Goal: Task Accomplishment & Management: Complete application form

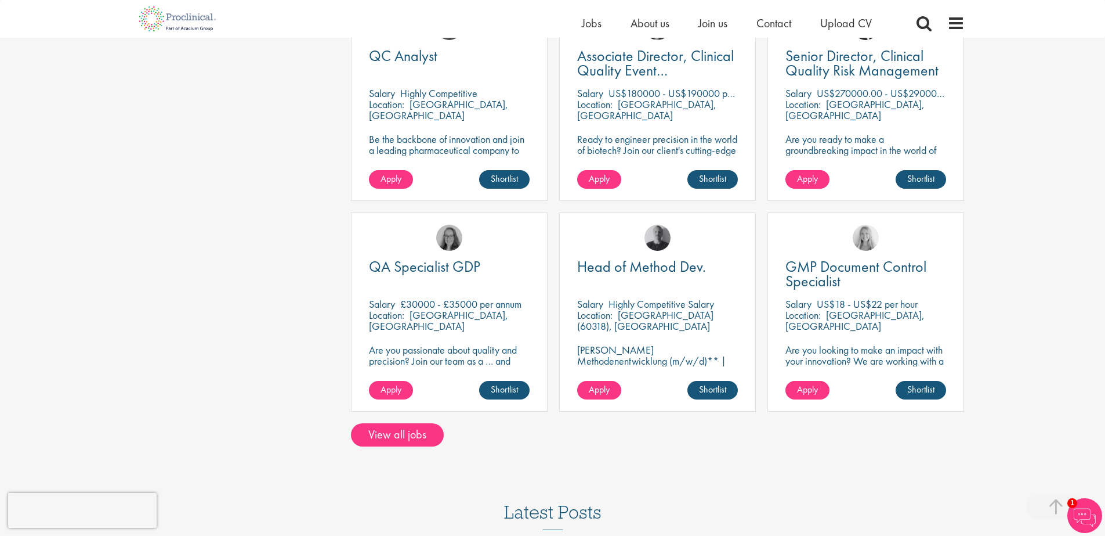
scroll to position [834, 0]
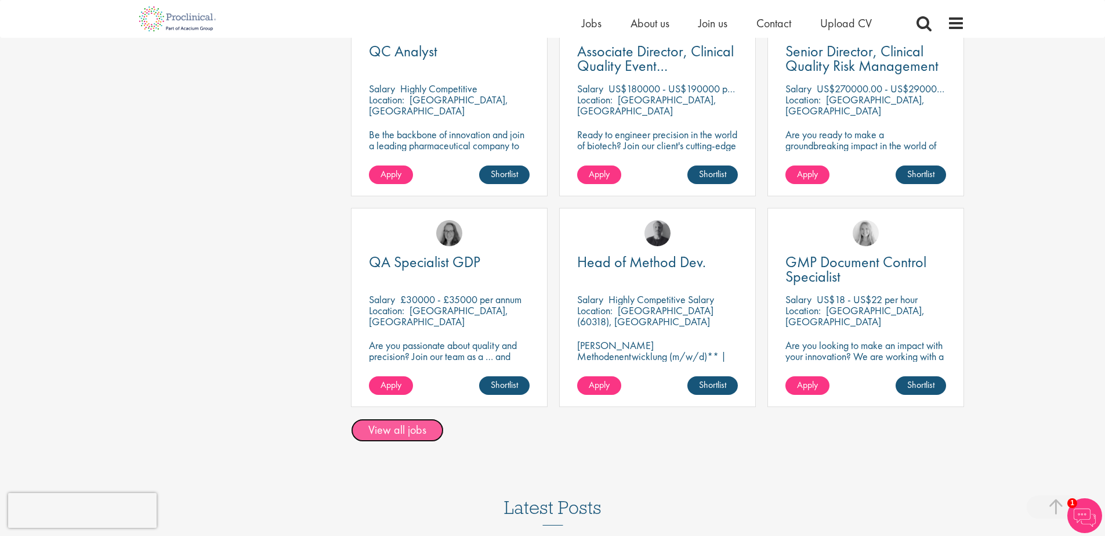
click at [414, 418] on link "View all jobs" at bounding box center [397, 429] width 93 height 23
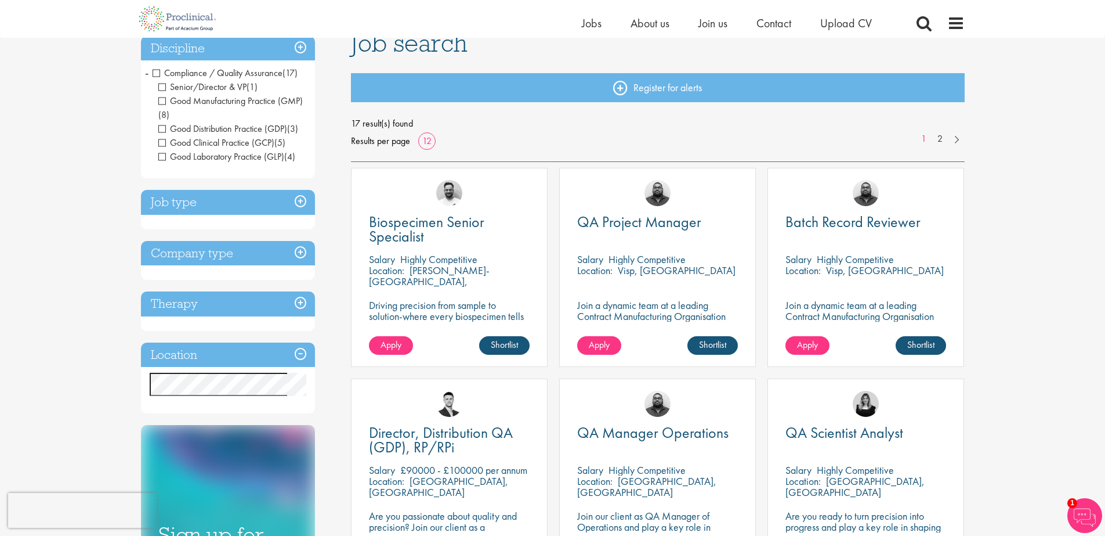
scroll to position [170, 0]
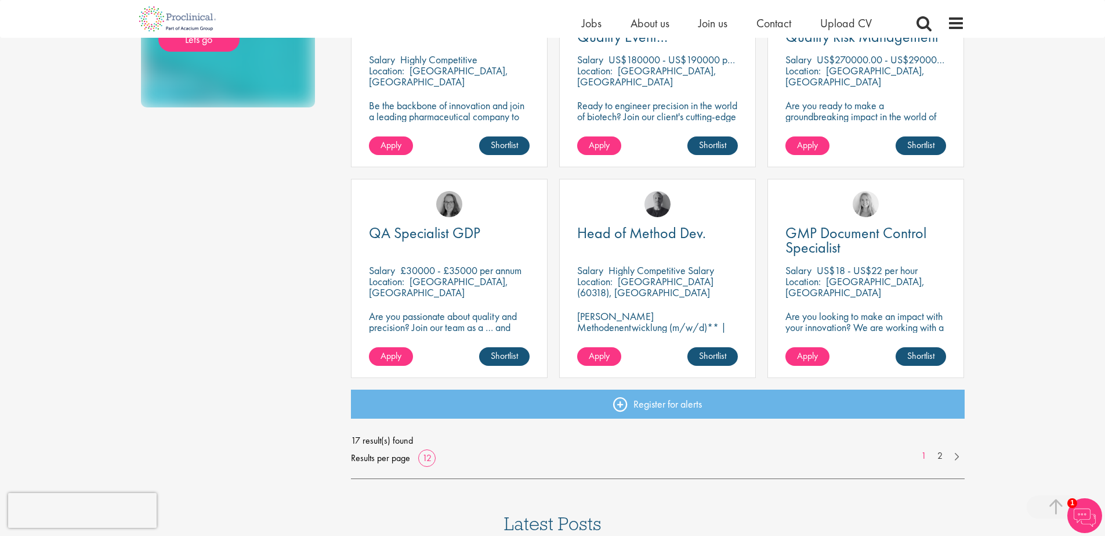
scroll to position [728, 0]
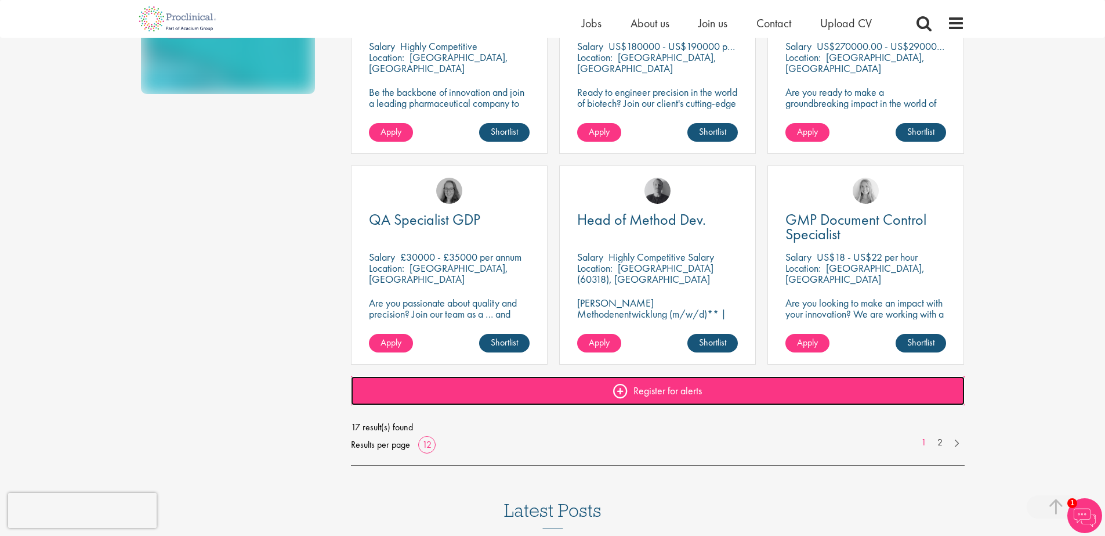
click at [666, 394] on link "Register for alerts" at bounding box center [658, 390] width 614 height 29
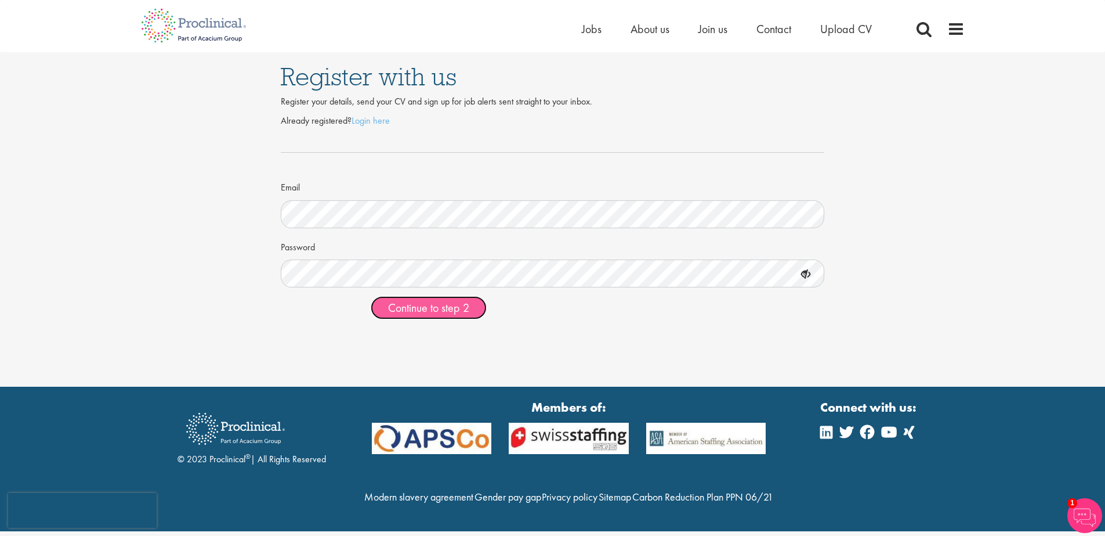
click at [437, 303] on span "Continue to step 2" at bounding box center [428, 307] width 81 height 15
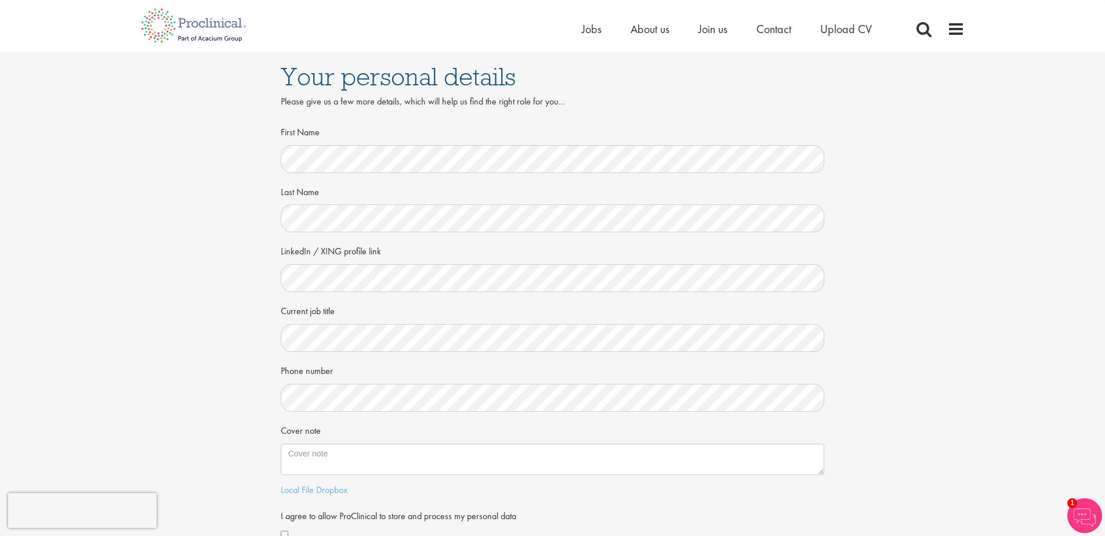
click at [1032, 303] on div "Your personal details Please give us a few more details, which will help us fin…" at bounding box center [552, 317] width 1123 height 531
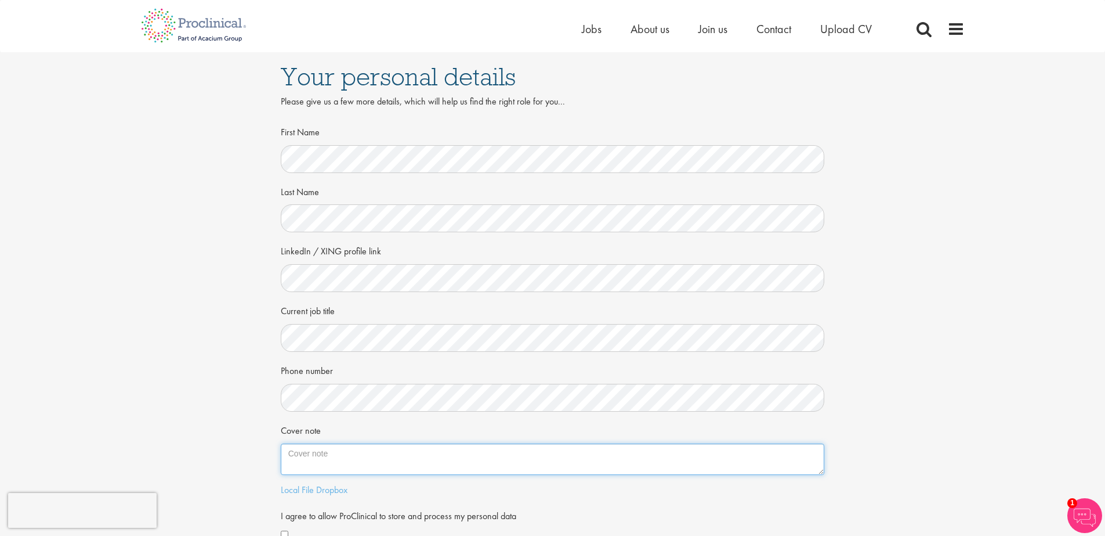
click at [330, 464] on textarea "Cover note" at bounding box center [553, 458] width 544 height 31
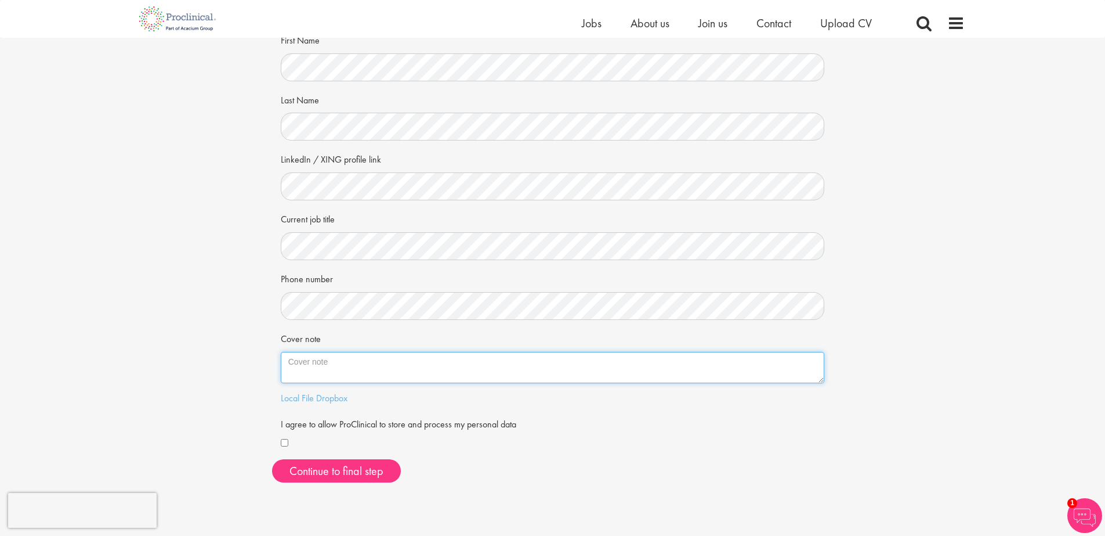
scroll to position [78, 0]
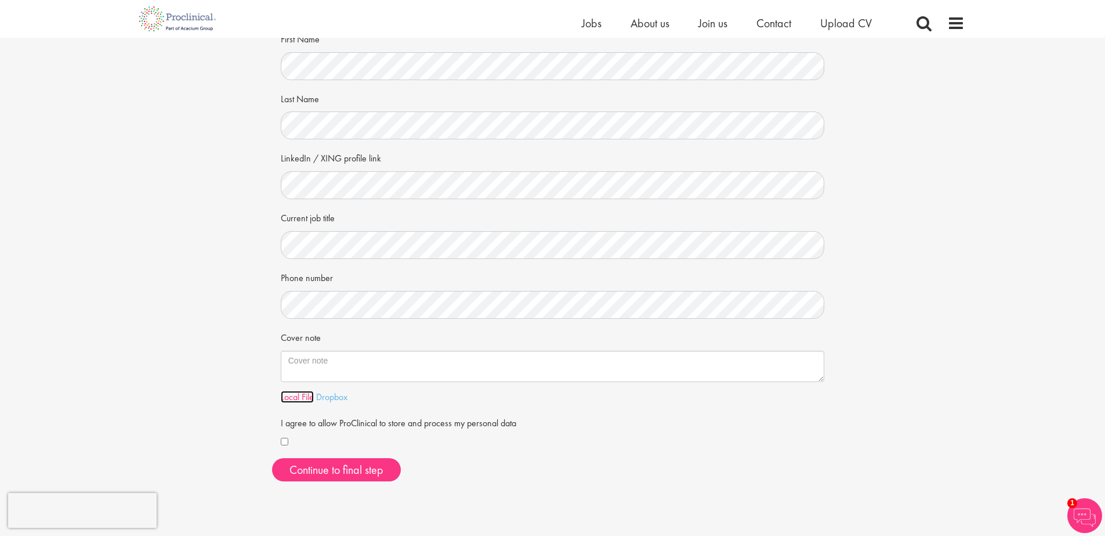
click at [301, 398] on link "Local File" at bounding box center [297, 397] width 33 height 12
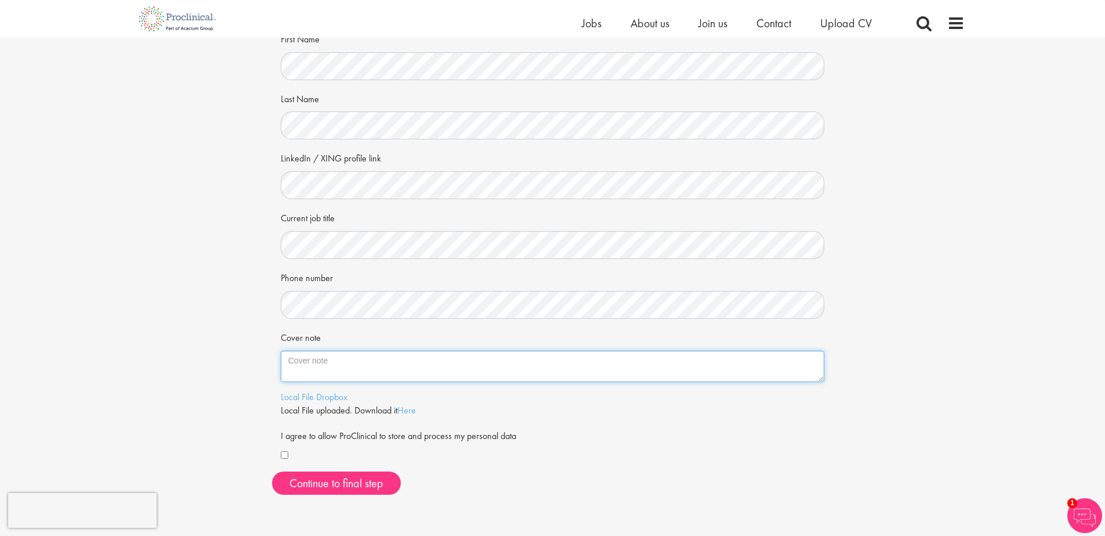
click at [321, 369] on textarea "Cover note" at bounding box center [553, 366] width 544 height 31
click at [677, 360] on textarea "QA Manager and Medical Laboratory Scientist- Ensuring accurate results, regulat…" at bounding box center [553, 366] width 544 height 31
click at [671, 360] on textarea "QA Manager and Medical Laboratory Scientist- Ensuring accurate results, regulat…" at bounding box center [553, 366] width 544 height 31
click at [673, 360] on textarea "QA Manager and Medical Laboratory Scientist- Ensuring accurate results, regulat…" at bounding box center [553, 366] width 544 height 31
click at [686, 360] on textarea "QA Manager and Medical Laboratory Scientist- Ensuring accurate results, regulat…" at bounding box center [553, 366] width 544 height 31
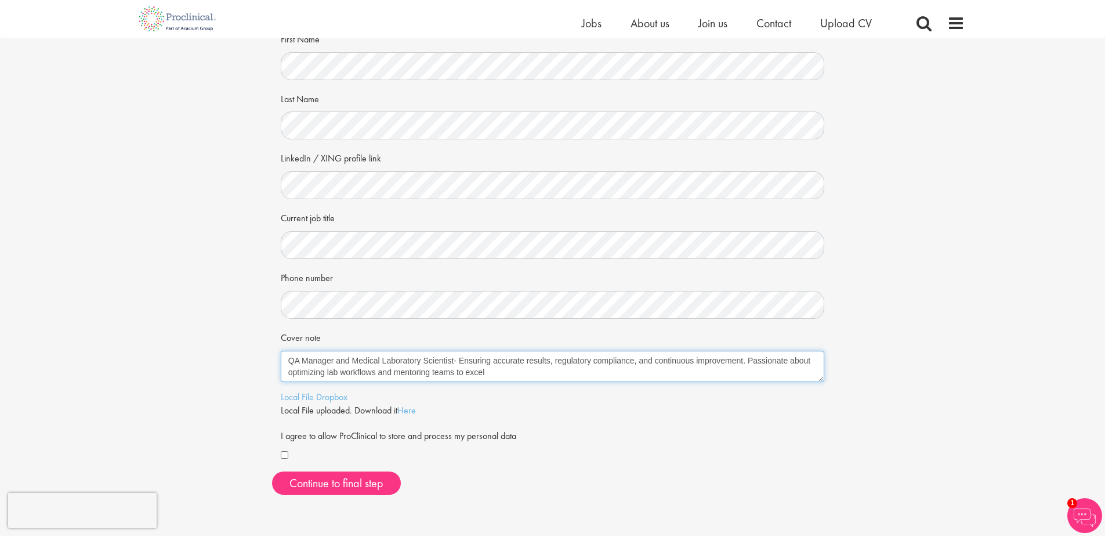
click at [594, 378] on textarea "QA Manager and Medical Laboratory Scientist- Ensuring accurate results, regulat…" at bounding box center [553, 366] width 544 height 31
type textarea "QA Manager and Medical Laboratory Scientist- Ensuring accurate results, regulat…"
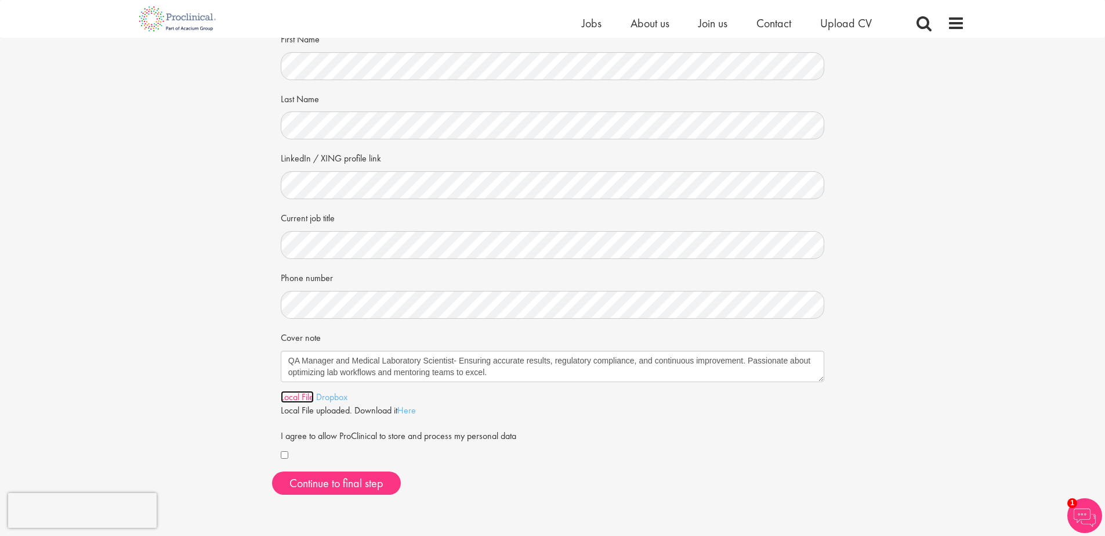
click at [306, 401] on link "Local File" at bounding box center [297, 397] width 33 height 12
click at [352, 487] on button "Continue to final step" at bounding box center [336, 482] width 129 height 23
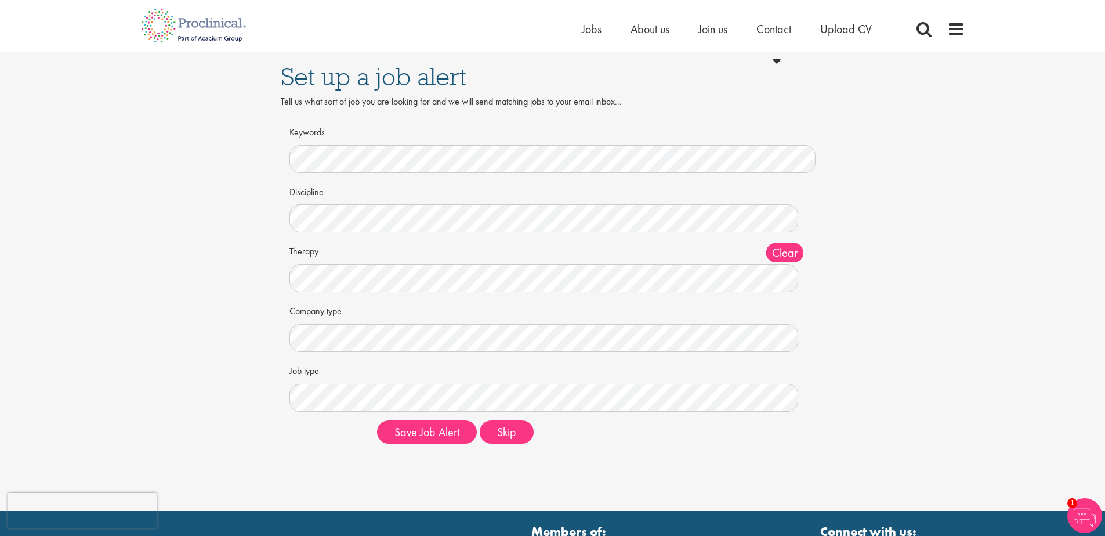
click at [609, 95] on div "Tell us what sort of job you are looking for and we will send matching jobs to …" at bounding box center [553, 108] width 544 height 27
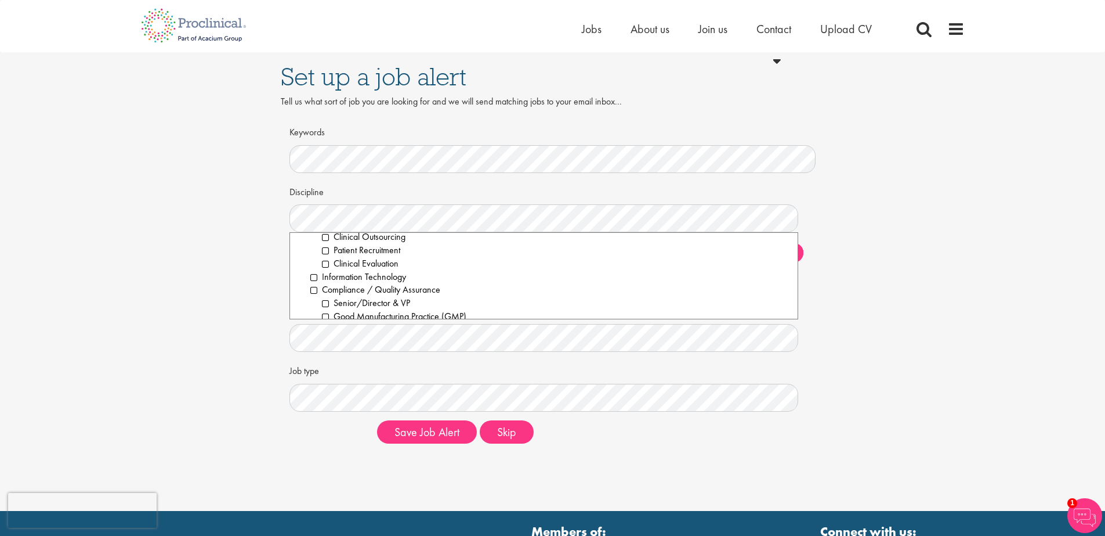
scroll to position [383, 0]
click at [313, 287] on li "Compliance / Quality Assurance" at bounding box center [549, 286] width 479 height 13
click at [858, 285] on div "Set up a job alert Tell us what sort of job you are looking for and we will sen…" at bounding box center [552, 252] width 1123 height 400
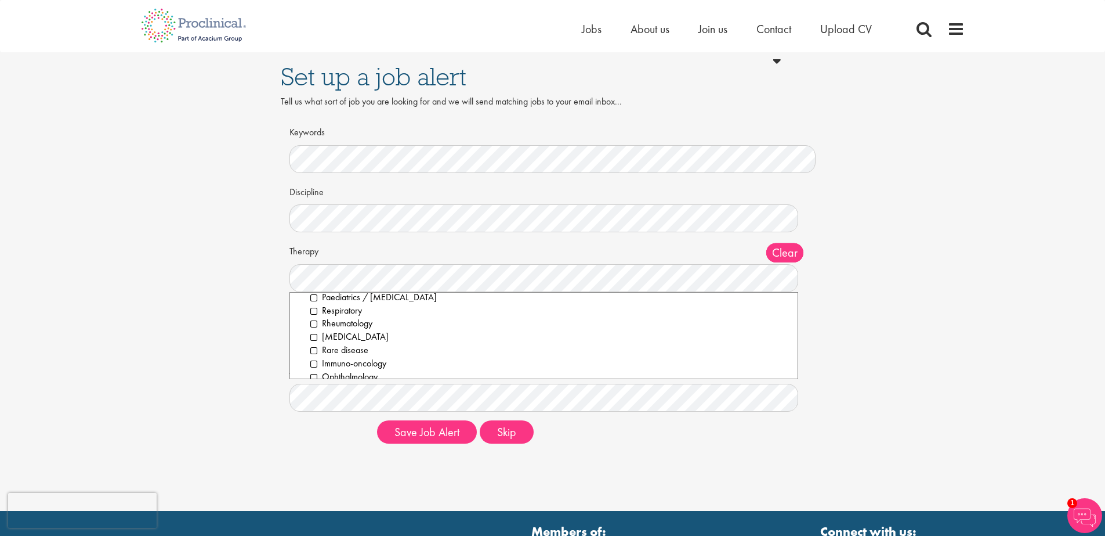
scroll to position [230, 0]
click at [876, 292] on div "Set up a job alert Tell us what sort of job you are looking for and we will sen…" at bounding box center [552, 252] width 1123 height 400
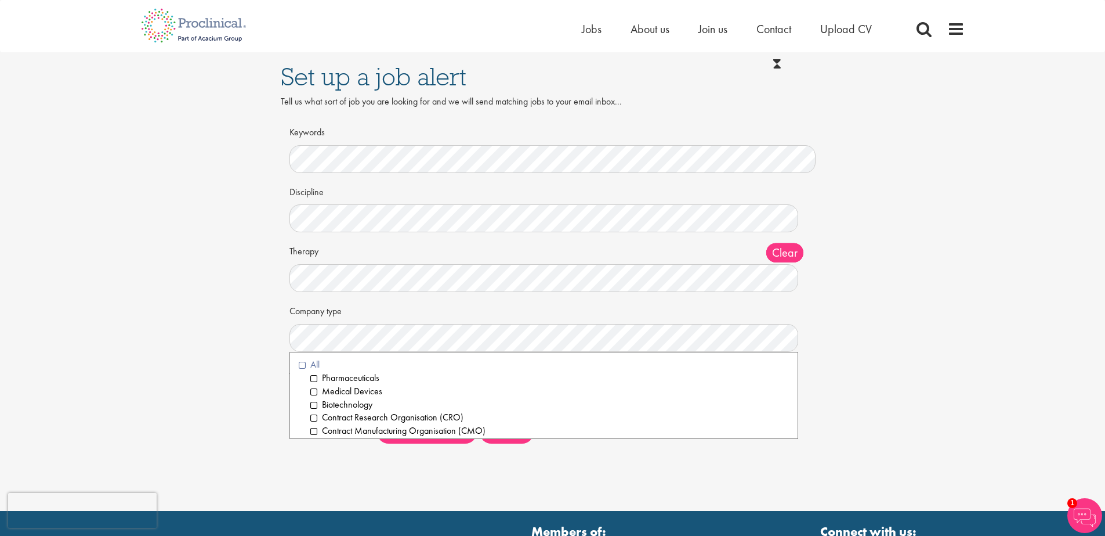
click at [301, 368] on li "All" at bounding box center [544, 364] width 491 height 13
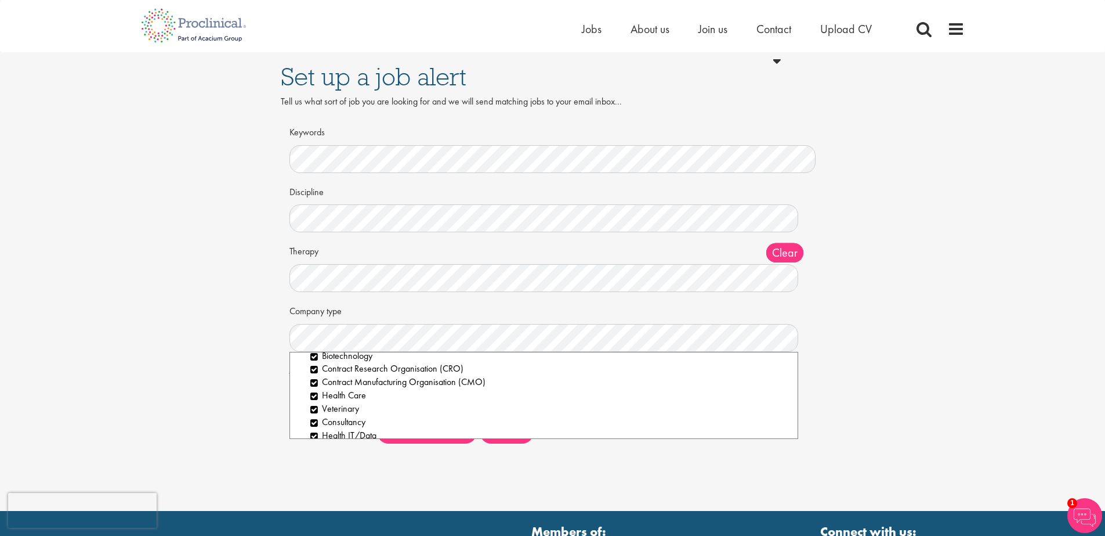
scroll to position [0, 0]
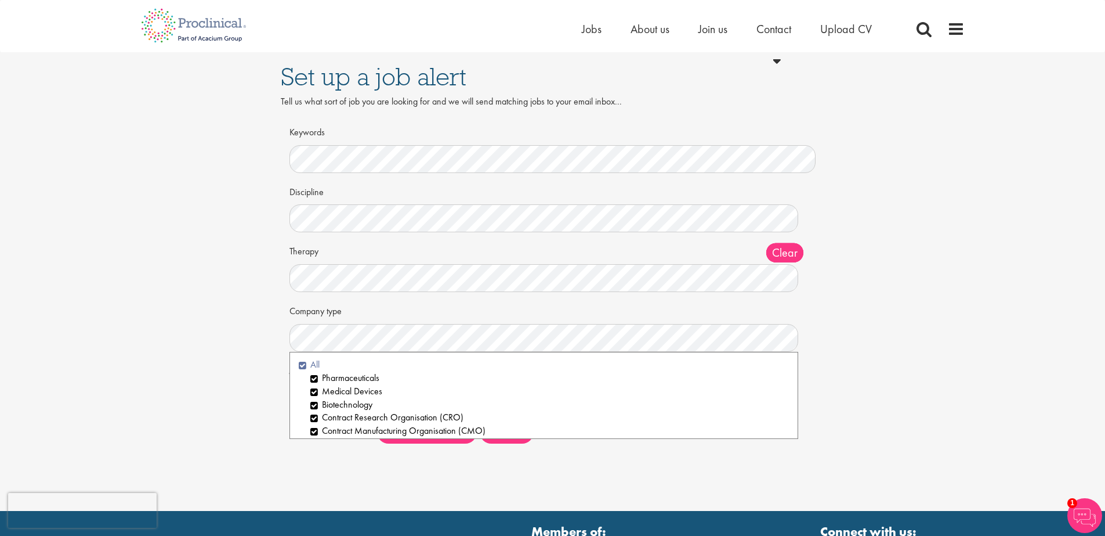
click at [299, 366] on li "All" at bounding box center [544, 364] width 491 height 13
click at [299, 364] on li "All" at bounding box center [544, 364] width 491 height 13
click at [310, 376] on li "Pharmaceuticals" at bounding box center [549, 377] width 479 height 13
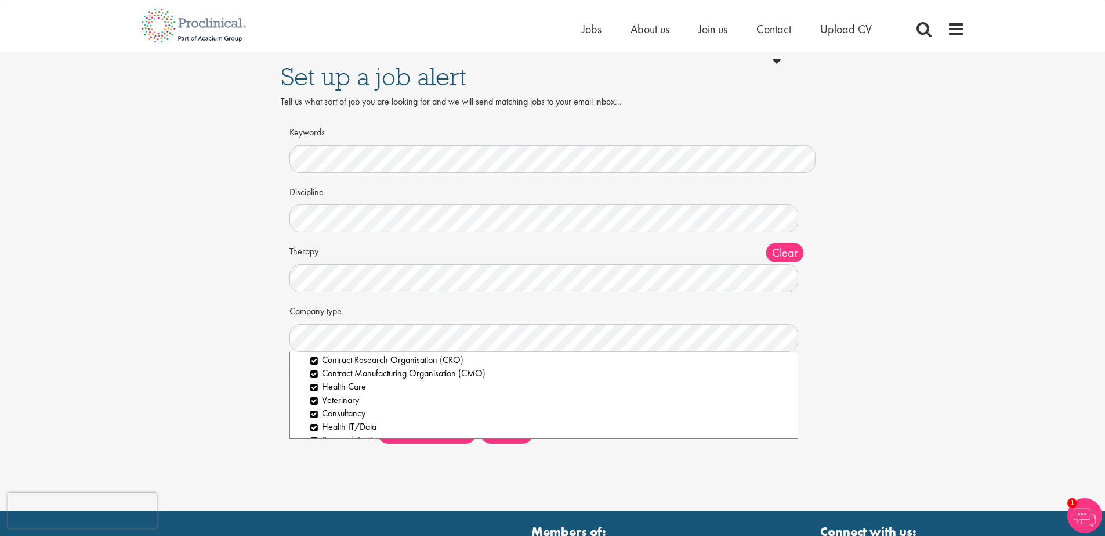
scroll to position [73, 0]
click at [312, 385] on li "Veterinary" at bounding box center [549, 384] width 479 height 13
click at [317, 398] on li "Cosmetics" at bounding box center [549, 399] width 479 height 13
click at [850, 339] on div "Set up a job alert Tell us what sort of job you are looking for and we will sen…" at bounding box center [552, 252] width 1123 height 400
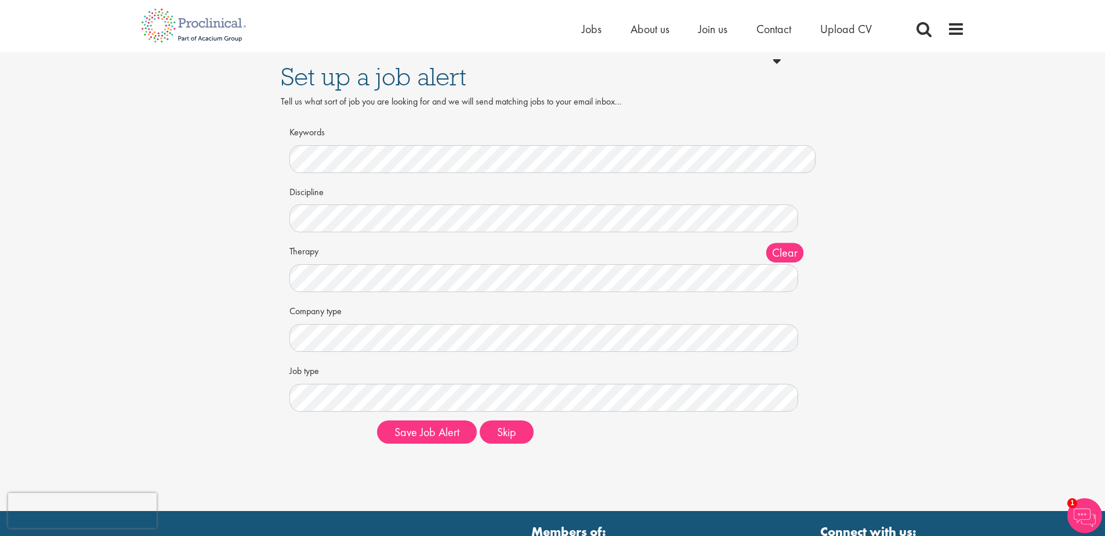
click at [850, 339] on div "Set up a job alert Tell us what sort of job you are looking for and we will sen…" at bounding box center [552, 252] width 1123 height 400
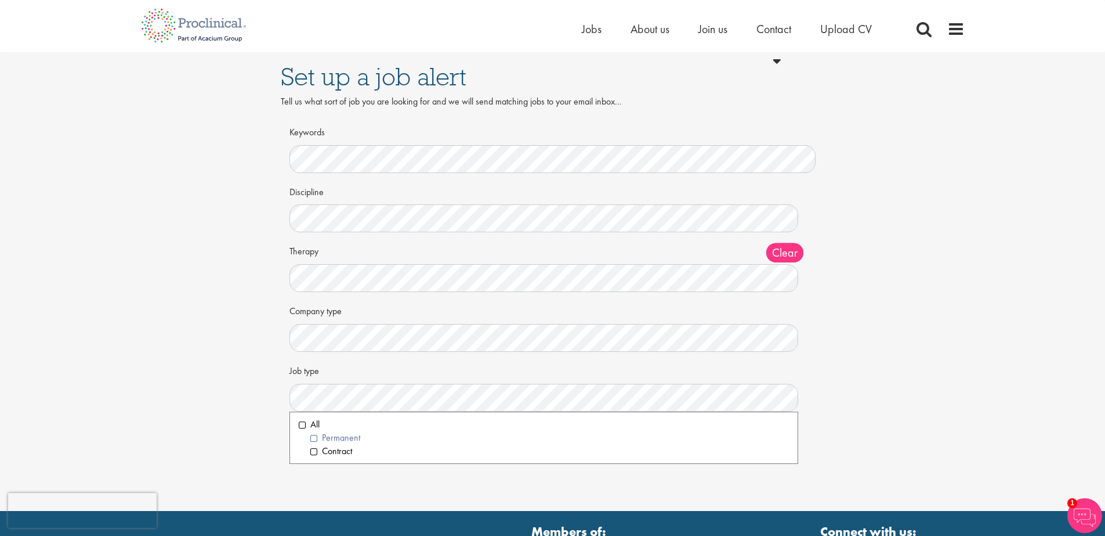
click at [314, 437] on li "Permanent" at bounding box center [549, 437] width 479 height 13
click at [303, 429] on li "All" at bounding box center [544, 424] width 491 height 13
click at [964, 382] on div "Set up a job alert Tell us what sort of job you are looking for and we will sen…" at bounding box center [552, 252] width 1123 height 400
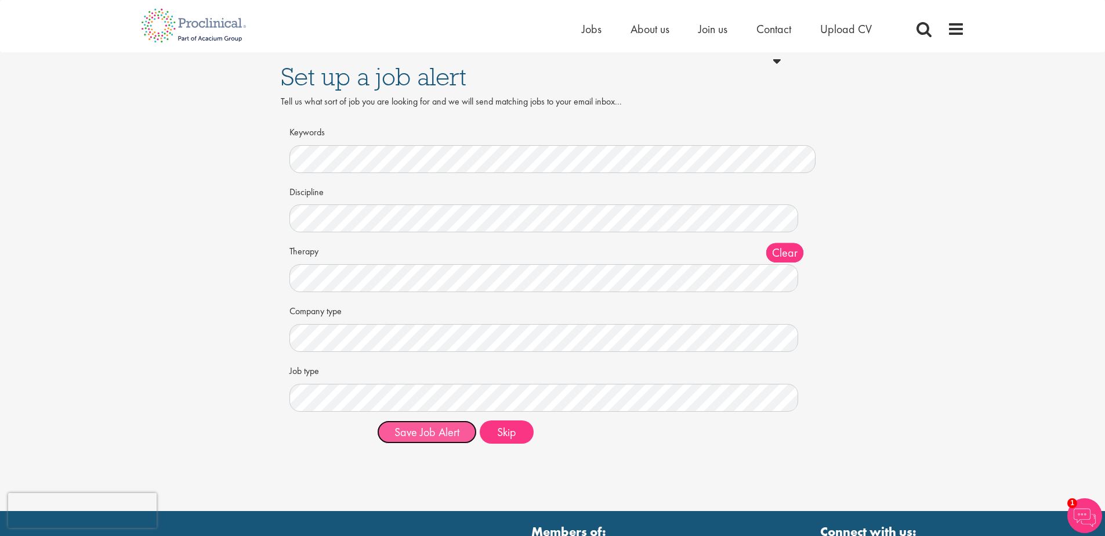
click at [433, 440] on button "Save Job Alert" at bounding box center [427, 431] width 100 height 23
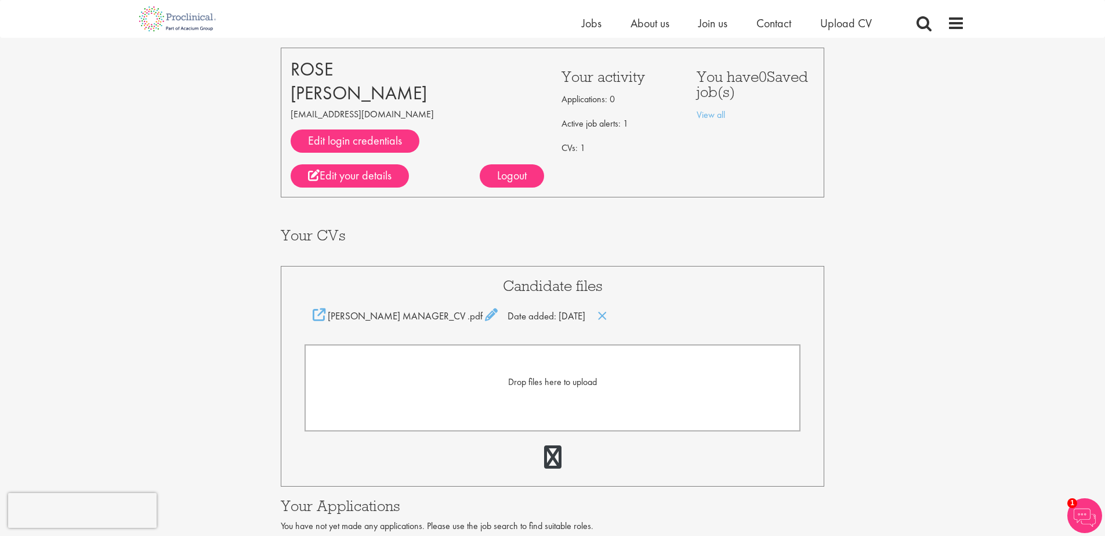
scroll to position [55, 0]
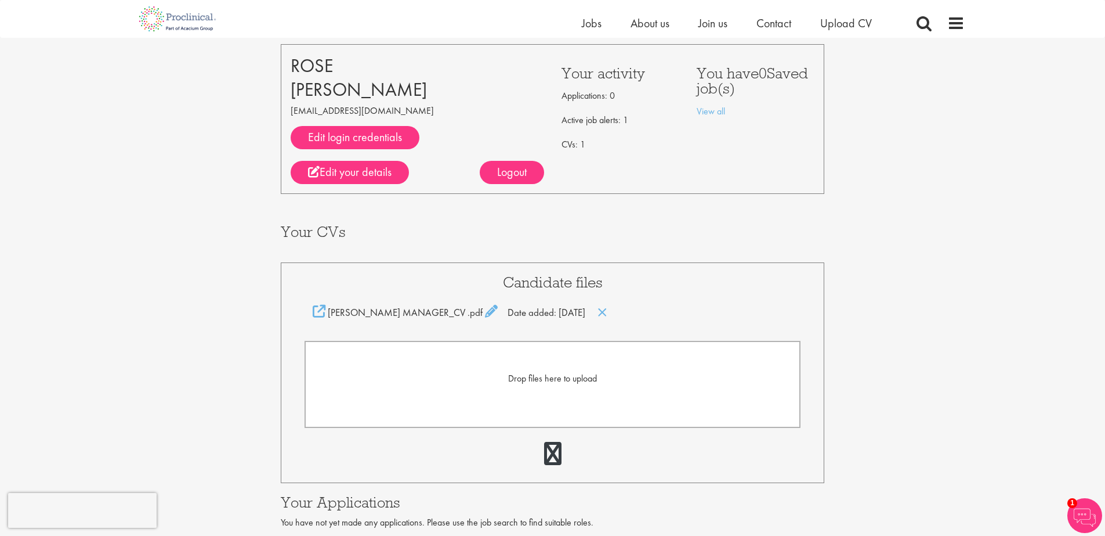
click at [1100, 236] on div "Your Profile [PERSON_NAME] [EMAIL_ADDRESS][DOMAIN_NAME] Edit login credentials …" at bounding box center [552, 305] width 1123 height 644
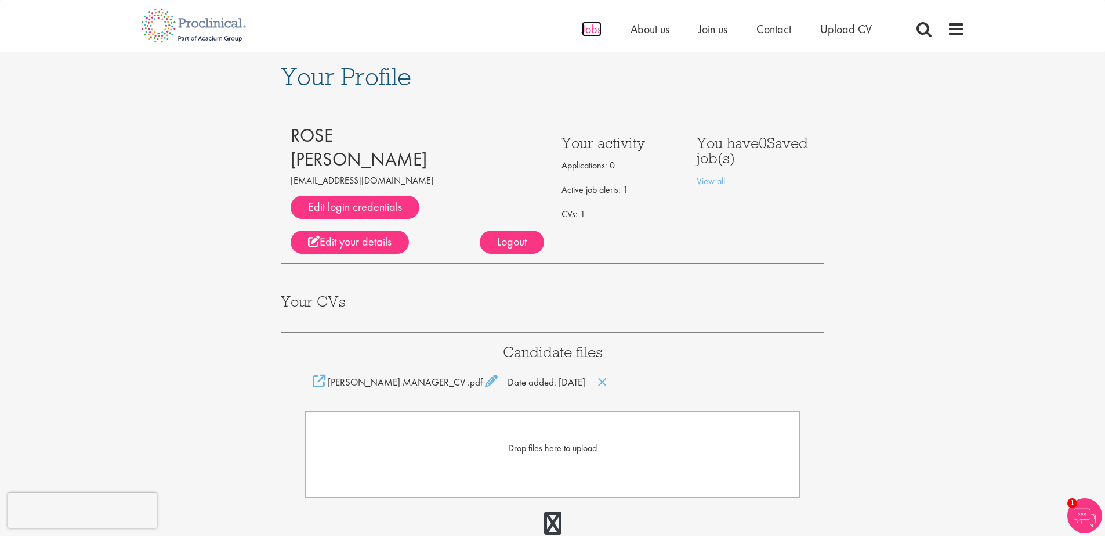
click at [595, 26] on span "Jobs" at bounding box center [592, 28] width 20 height 15
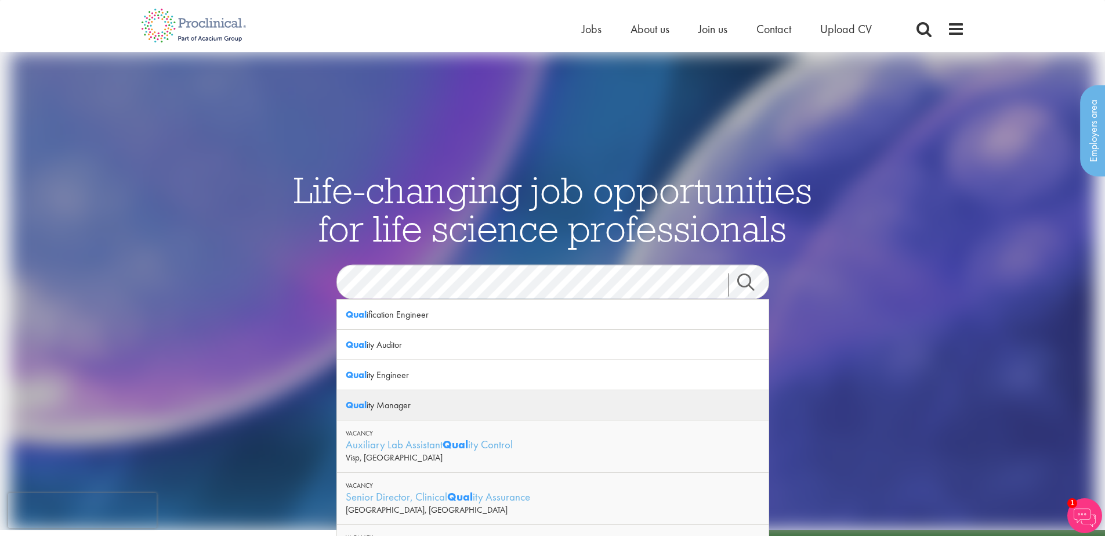
click at [387, 407] on div "Qual ity Manager" at bounding box center [553, 405] width 432 height 30
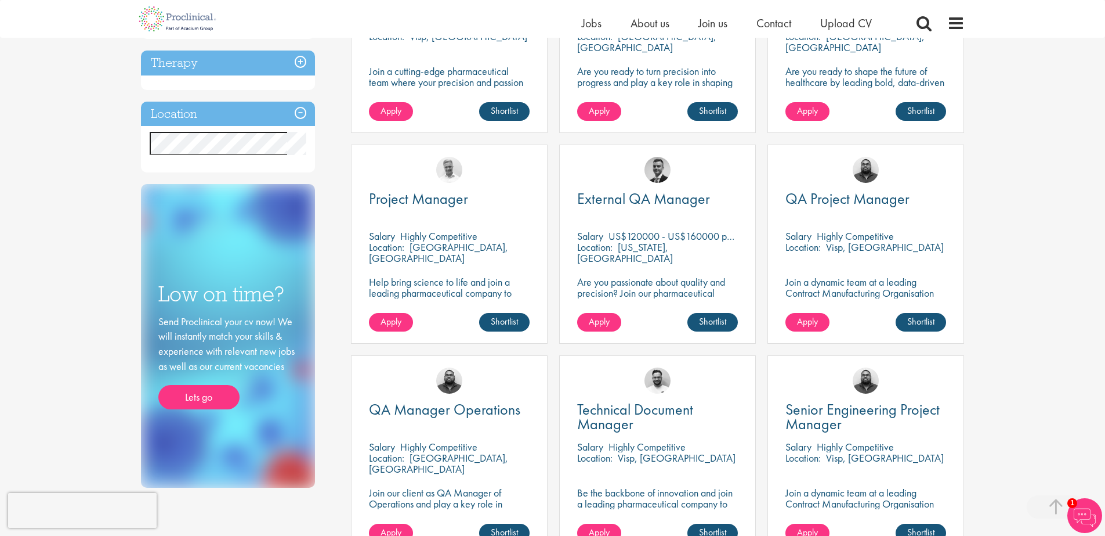
scroll to position [339, 0]
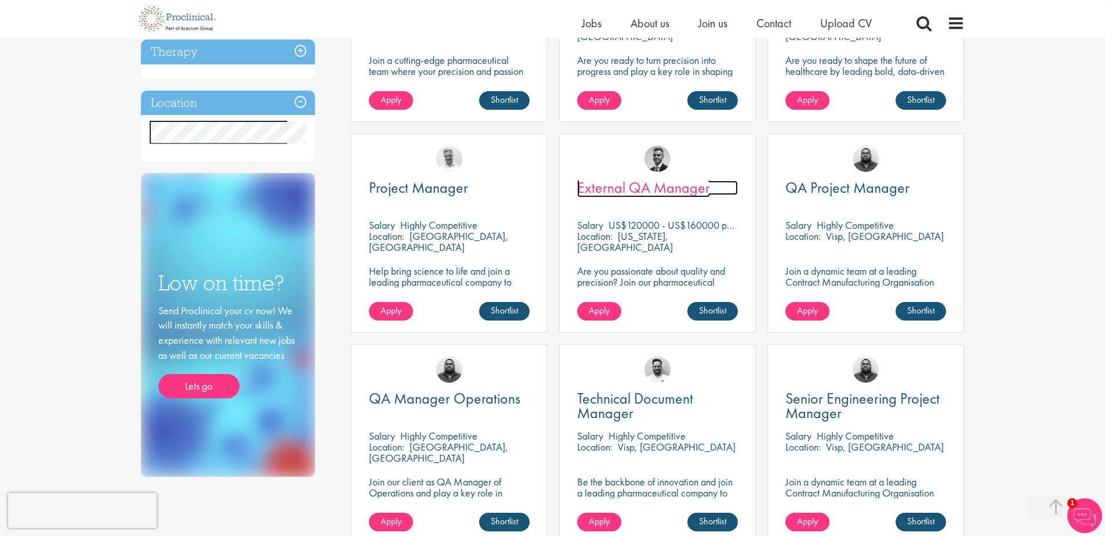
click at [670, 193] on span "External QA Manager" at bounding box center [643, 188] width 133 height 20
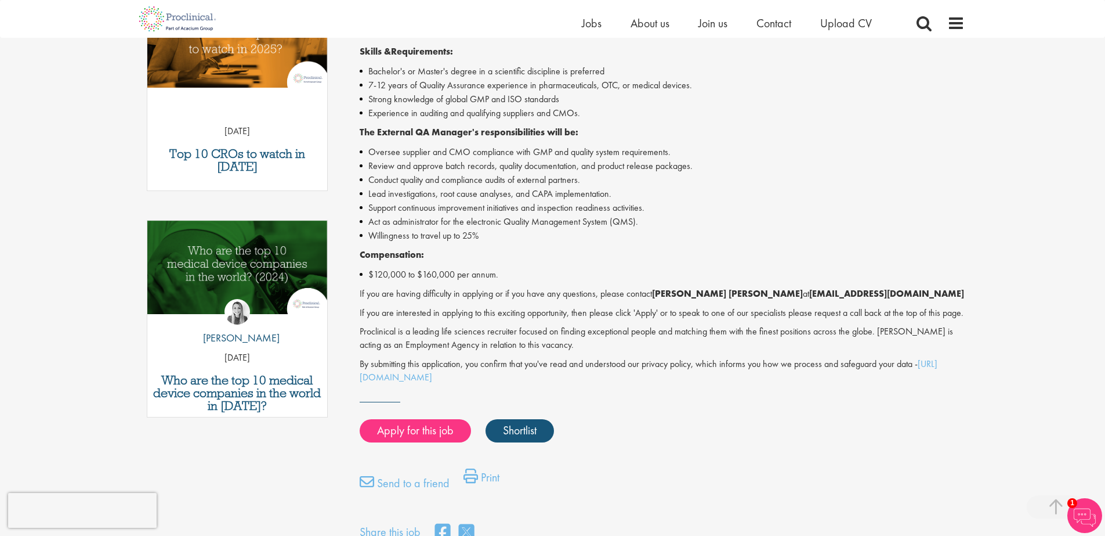
scroll to position [439, 0]
